Goal: Participate in discussion

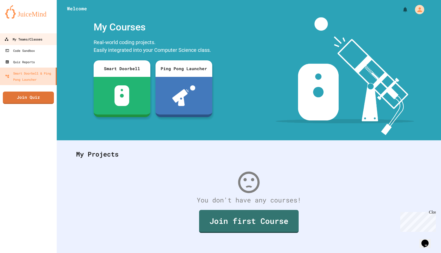
click at [34, 42] on div "My Teams/Classes" at bounding box center [23, 39] width 38 height 6
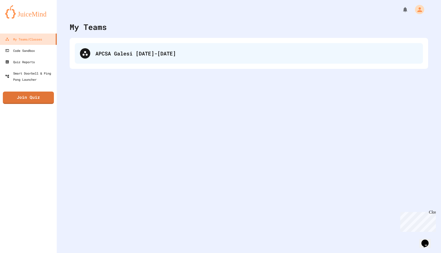
click at [133, 55] on div "APCSA Galesi [DATE]-[DATE]" at bounding box center [256, 53] width 322 height 8
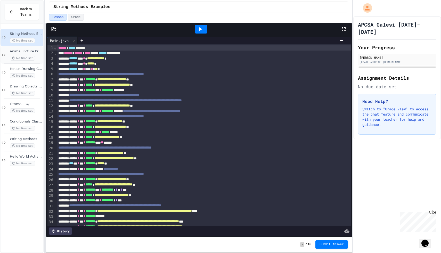
click at [16, 51] on span "Animal Picture Project" at bounding box center [26, 51] width 32 height 4
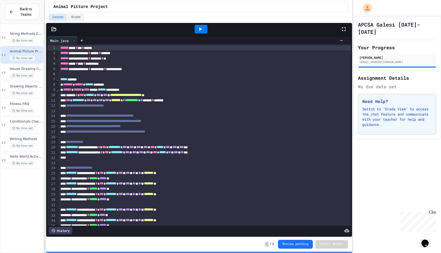
click at [204, 30] on div at bounding box center [201, 29] width 13 height 9
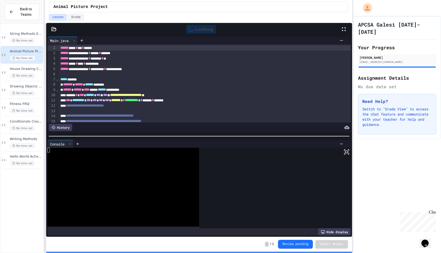
click at [345, 153] on rect at bounding box center [346, 152] width 3 height 2
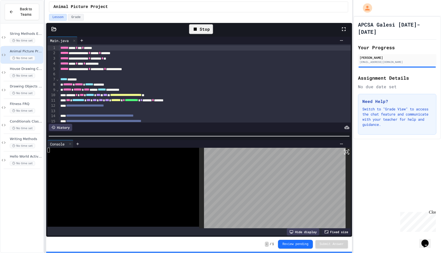
click at [206, 29] on div "Stop" at bounding box center [201, 29] width 24 height 10
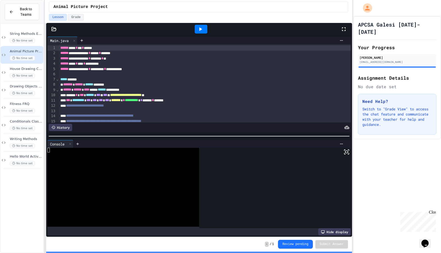
click at [202, 27] on icon at bounding box center [200, 29] width 6 height 6
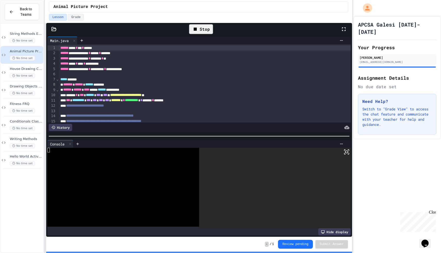
click at [347, 151] on icon at bounding box center [346, 152] width 6 height 6
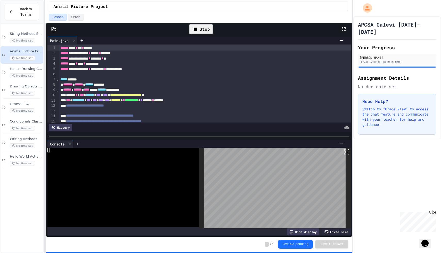
click at [193, 32] on icon at bounding box center [195, 29] width 6 height 6
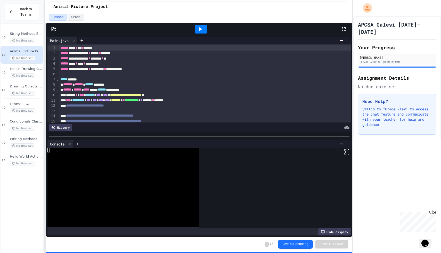
click at [202, 29] on icon at bounding box center [200, 29] width 3 height 4
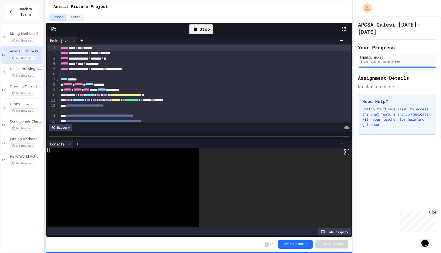
click at [346, 153] on icon at bounding box center [346, 152] width 6 height 6
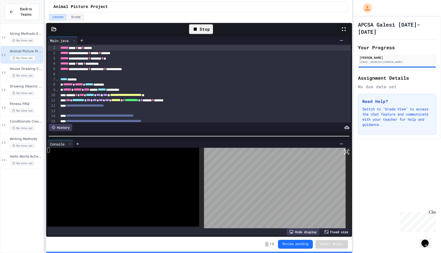
click at [203, 32] on div "Stop" at bounding box center [201, 29] width 24 height 10
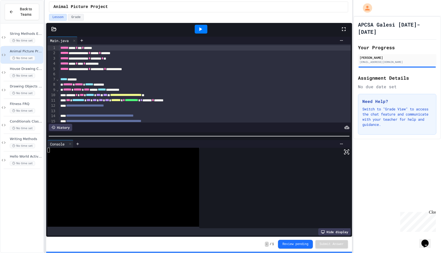
click at [195, 31] on div at bounding box center [201, 29] width 13 height 9
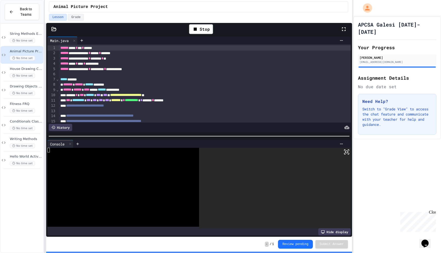
click at [346, 152] on icon at bounding box center [346, 152] width 6 height 6
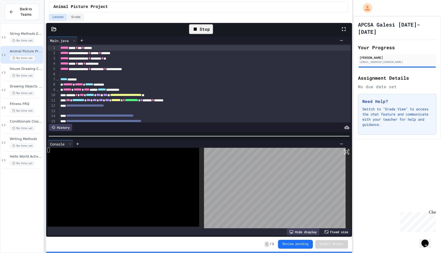
click at [200, 29] on div "Stop" at bounding box center [201, 29] width 24 height 10
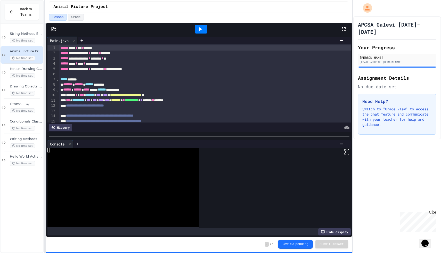
click at [202, 32] on icon at bounding box center [200, 29] width 6 height 6
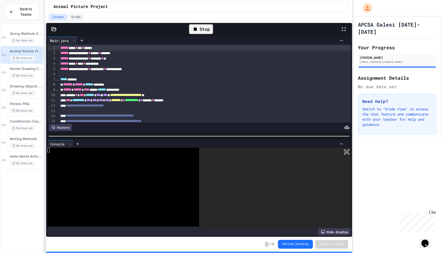
click at [346, 153] on icon at bounding box center [346, 152] width 6 height 6
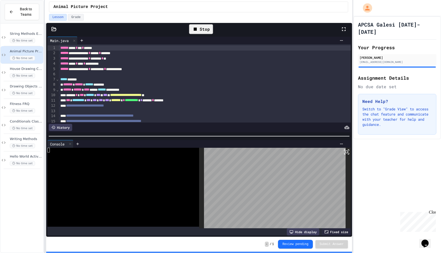
click at [209, 33] on div "Stop" at bounding box center [201, 29] width 24 height 10
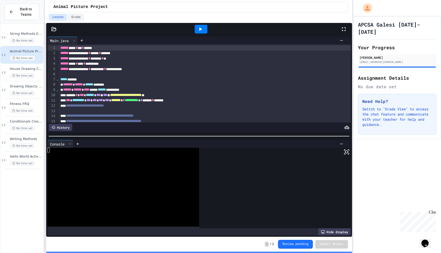
click at [198, 32] on icon at bounding box center [200, 29] width 6 height 6
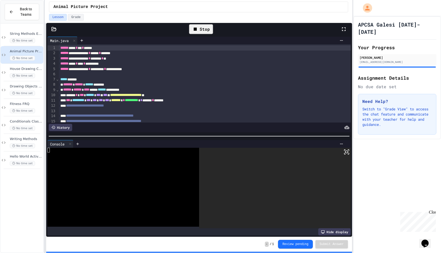
click at [345, 151] on icon at bounding box center [346, 152] width 6 height 6
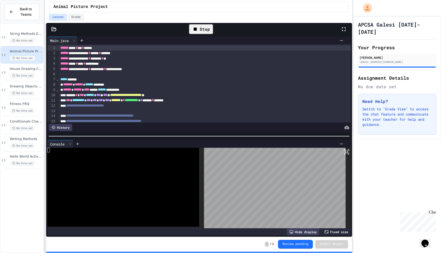
click at [187, 31] on div "Stop" at bounding box center [200, 29] width 29 height 15
click at [200, 31] on div "Stop" at bounding box center [201, 29] width 24 height 10
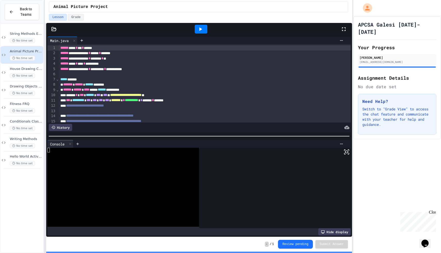
click at [201, 30] on icon at bounding box center [200, 29] width 6 height 6
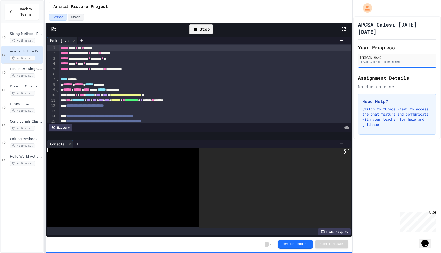
click at [347, 152] on rect at bounding box center [346, 152] width 3 height 2
